Goal: Task Accomplishment & Management: Manage account settings

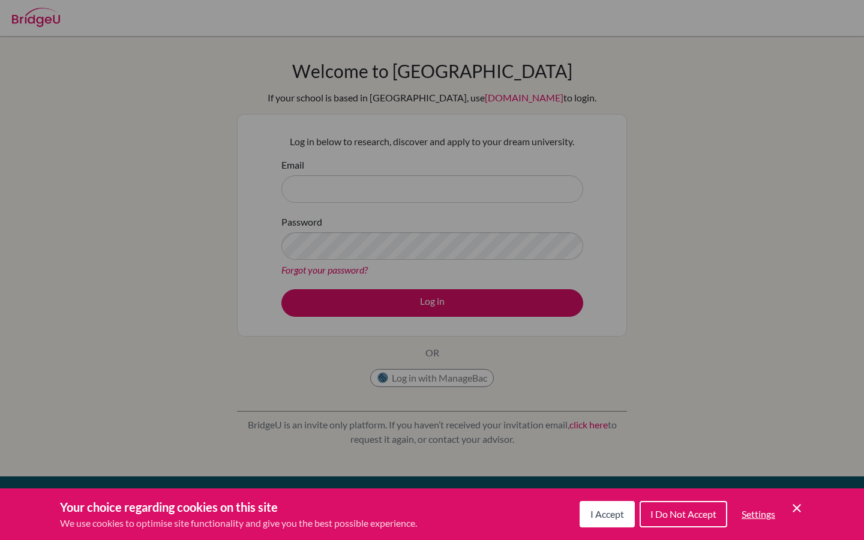
click at [793, 503] on icon "Cookie Control Close Icon" at bounding box center [797, 508] width 14 height 14
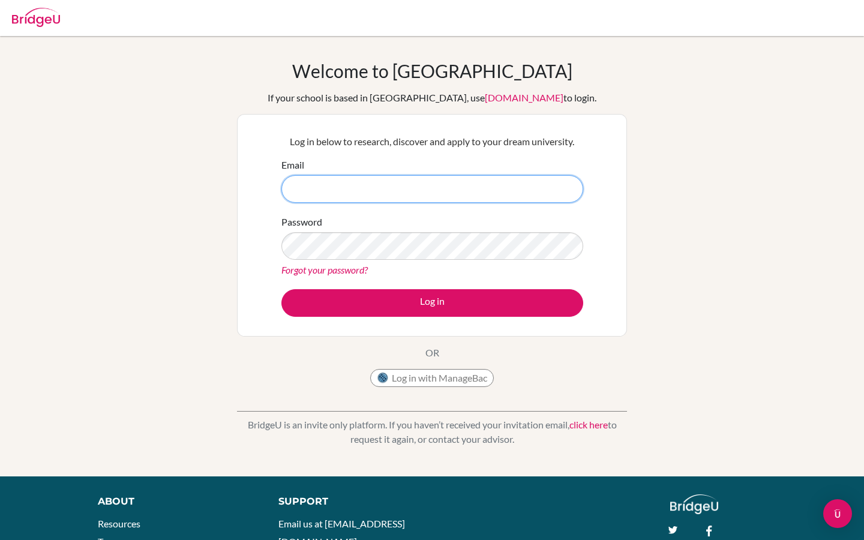
click at [539, 184] on input "Email" at bounding box center [432, 189] width 302 height 28
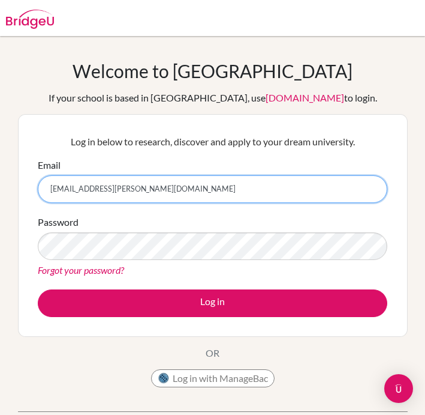
type input "[EMAIL_ADDRESS][PERSON_NAME][DOMAIN_NAME]"
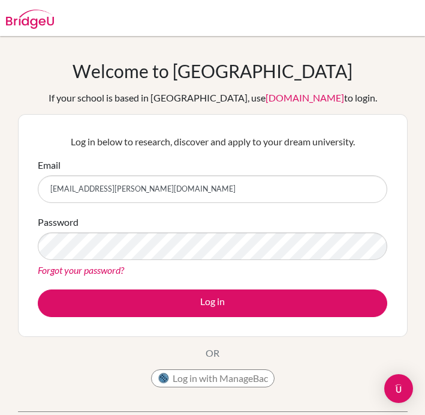
click at [67, 274] on link "Forgot your password?" at bounding box center [81, 269] width 86 height 11
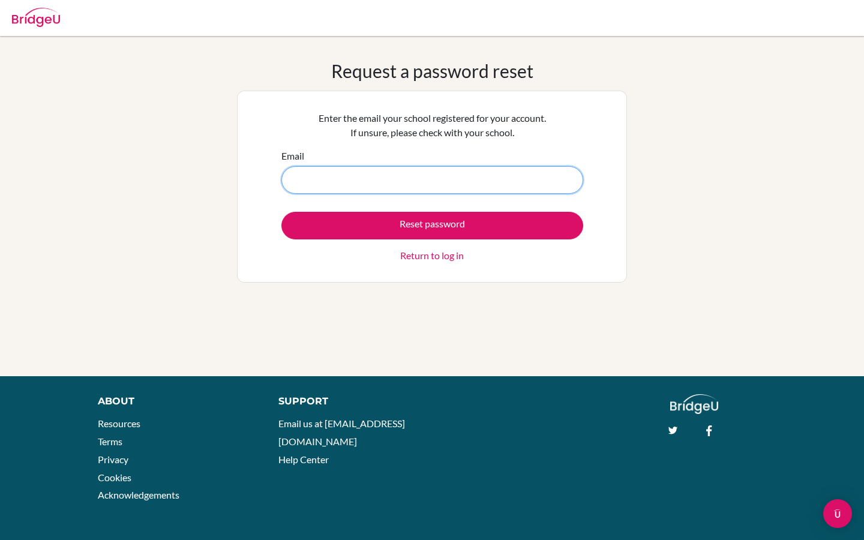
click at [394, 176] on input "Email" at bounding box center [432, 180] width 302 height 28
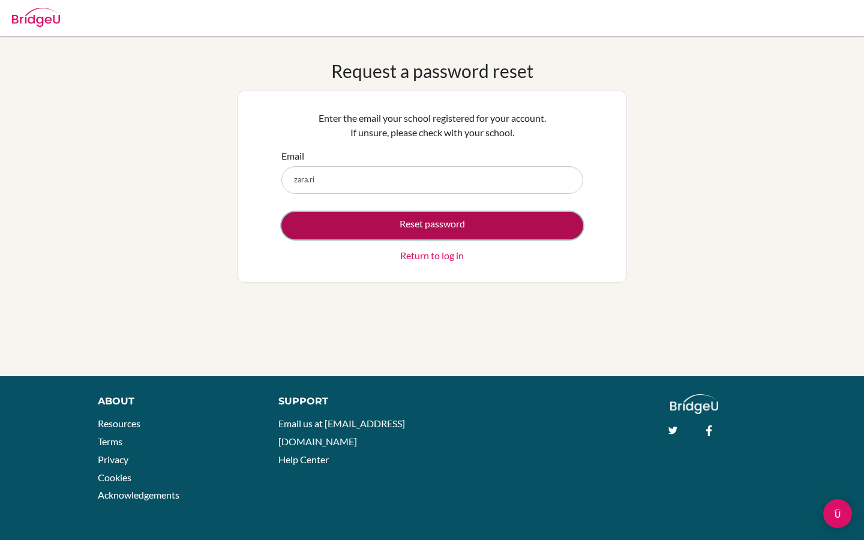
click at [403, 220] on button "Reset password" at bounding box center [432, 226] width 302 height 28
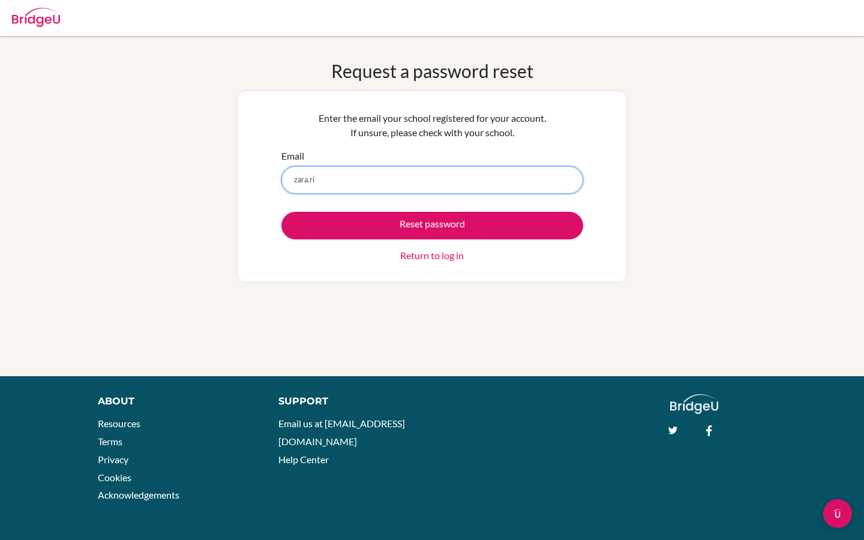
click at [376, 182] on input "zara.ri" at bounding box center [432, 180] width 302 height 28
click at [281, 212] on button "Reset password" at bounding box center [432, 226] width 302 height 28
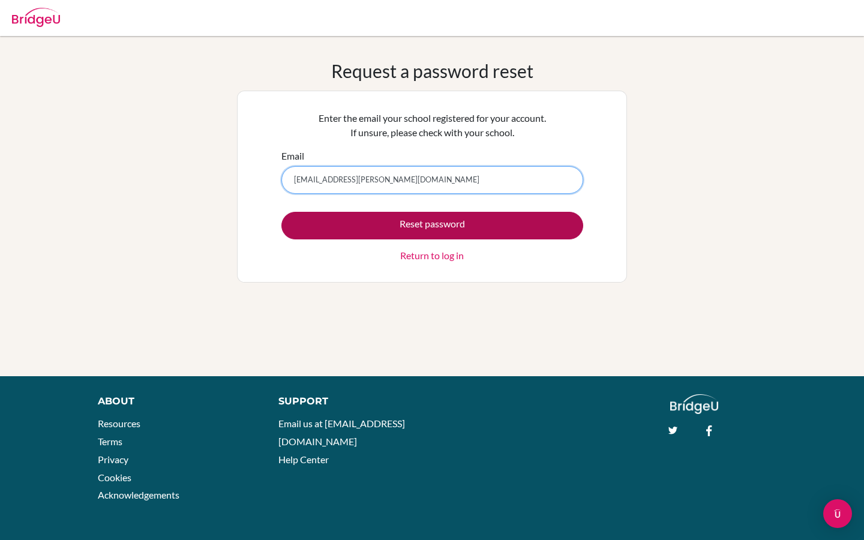
type input "[EMAIL_ADDRESS][PERSON_NAME][DOMAIN_NAME]"
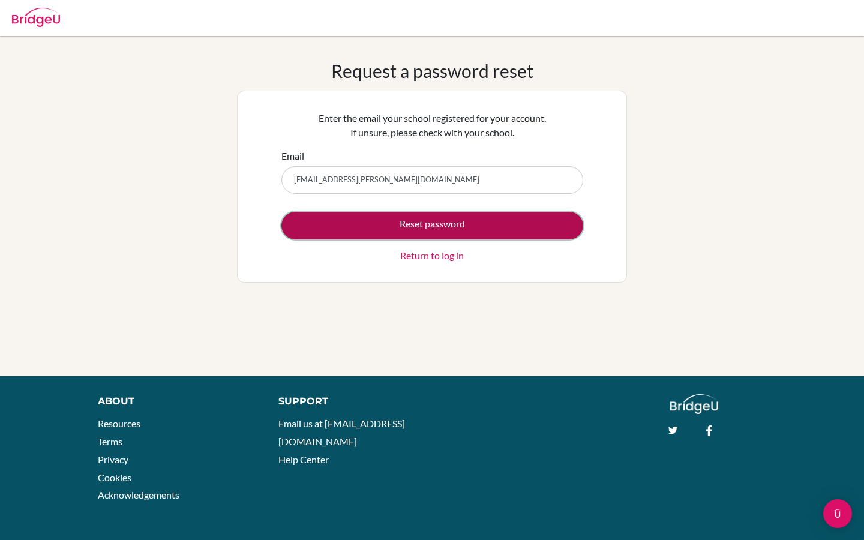
click at [369, 228] on button "Reset password" at bounding box center [432, 226] width 302 height 28
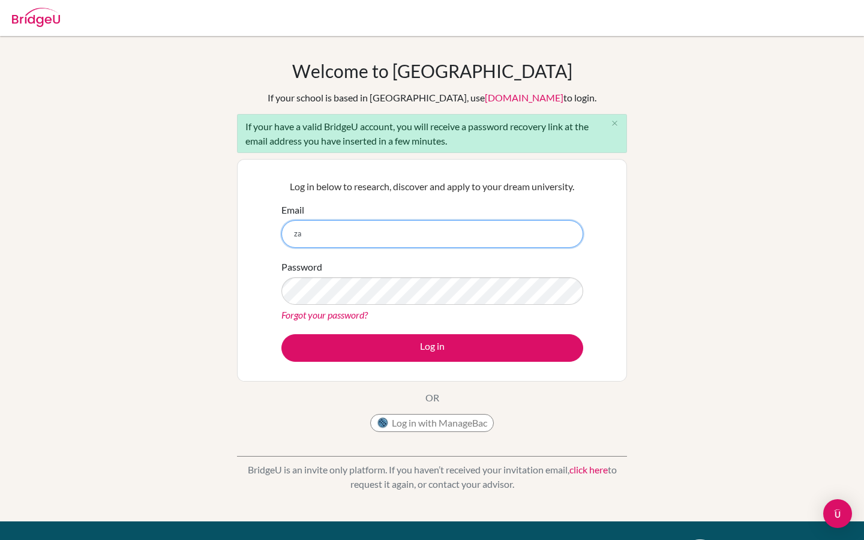
type input "z"
click at [429, 230] on input "Email" at bounding box center [432, 234] width 302 height 28
click at [412, 232] on input "Email" at bounding box center [432, 234] width 302 height 28
type input "[EMAIL_ADDRESS][PERSON_NAME][DOMAIN_NAME]"
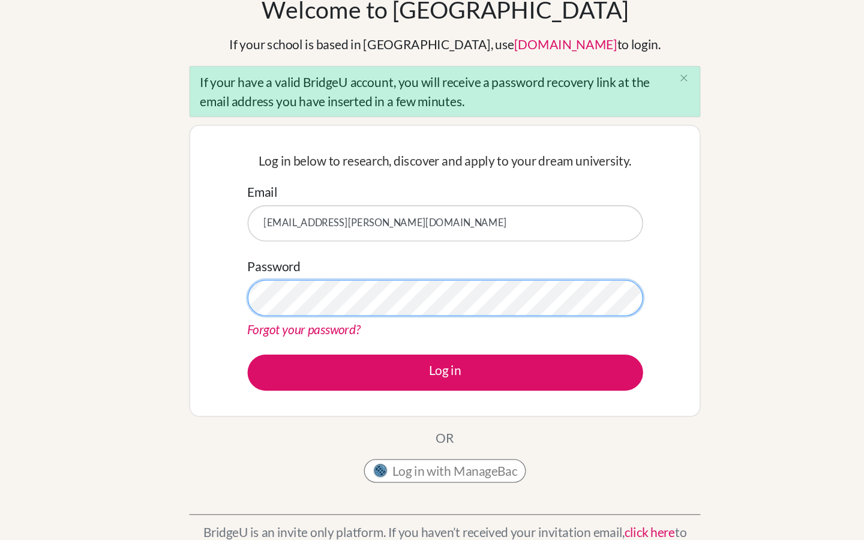
click at [281, 334] on button "Log in" at bounding box center [432, 348] width 302 height 28
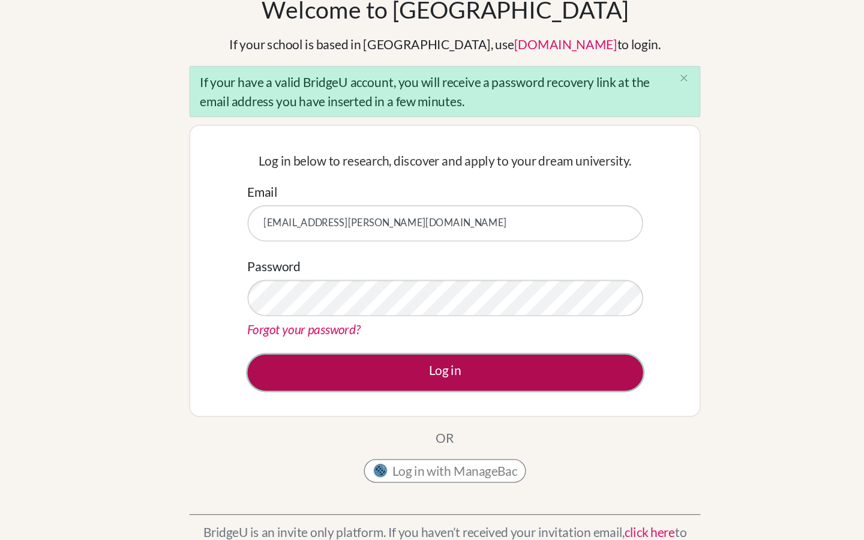
click at [432, 344] on button "Log in" at bounding box center [432, 348] width 302 height 28
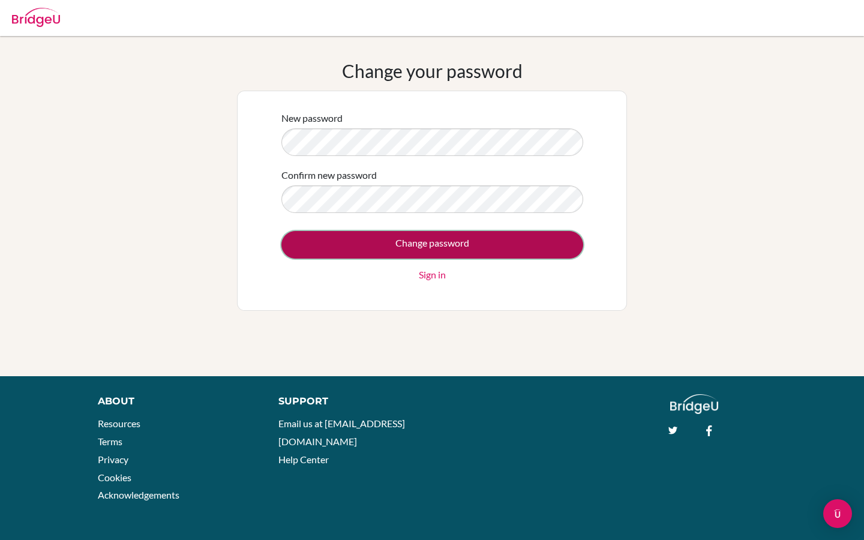
click at [313, 234] on input "Change password" at bounding box center [432, 245] width 302 height 28
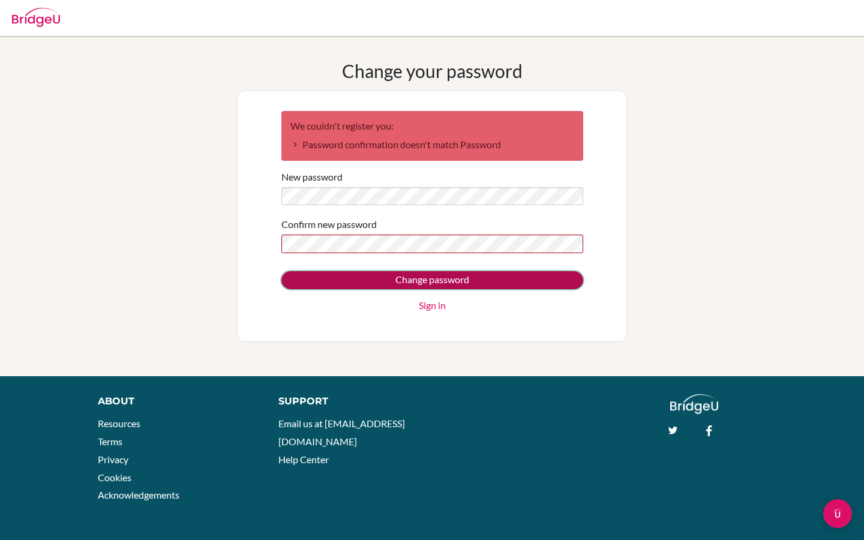
click at [319, 280] on input "Change password" at bounding box center [432, 280] width 302 height 18
